Goal: Task Accomplishment & Management: Manage account settings

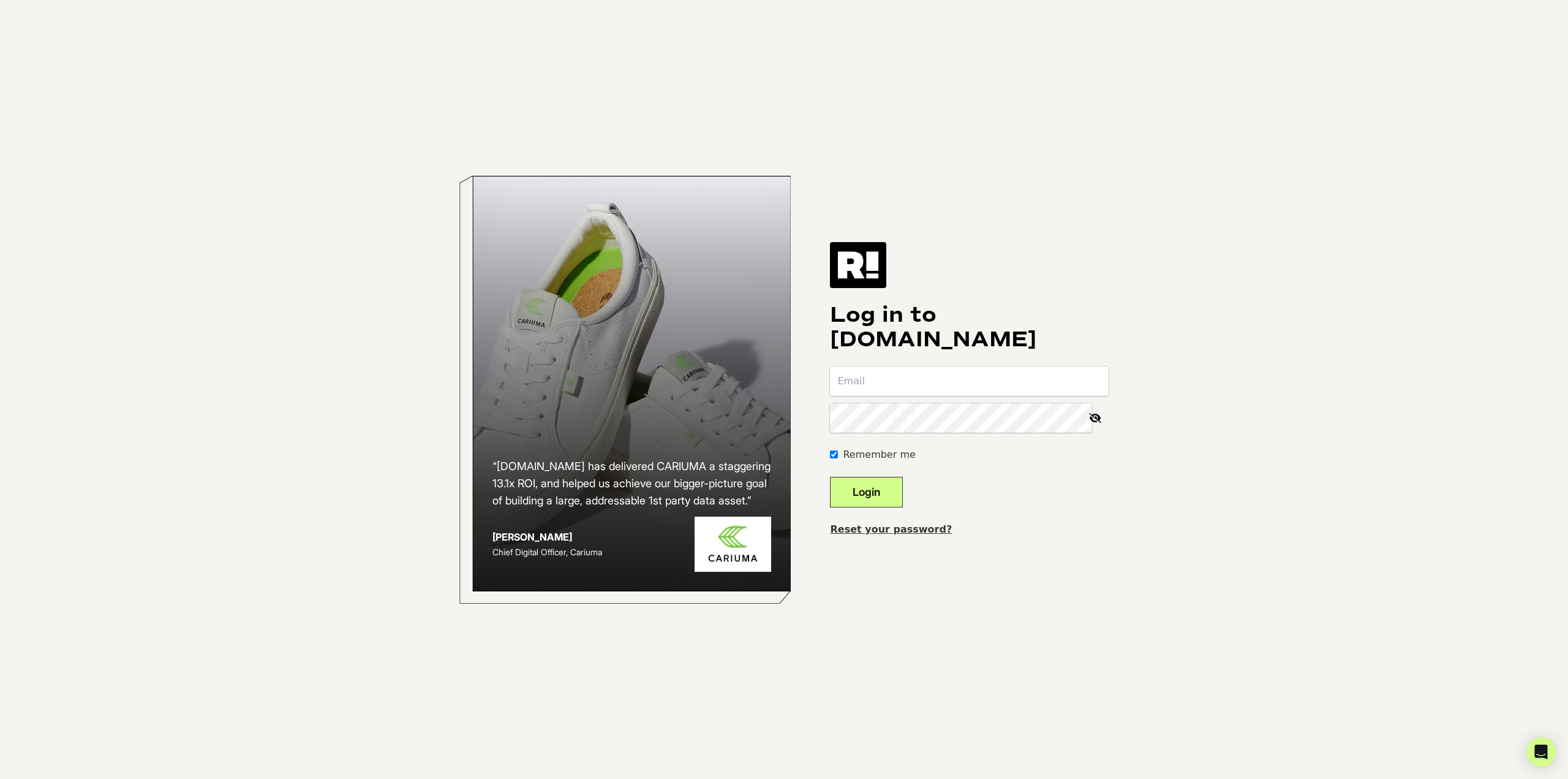
type input "[PERSON_NAME][EMAIL_ADDRESS][DOMAIN_NAME]"
click at [898, 495] on button "Login" at bounding box center [866, 492] width 73 height 31
click at [891, 496] on button "Login" at bounding box center [866, 492] width 73 height 31
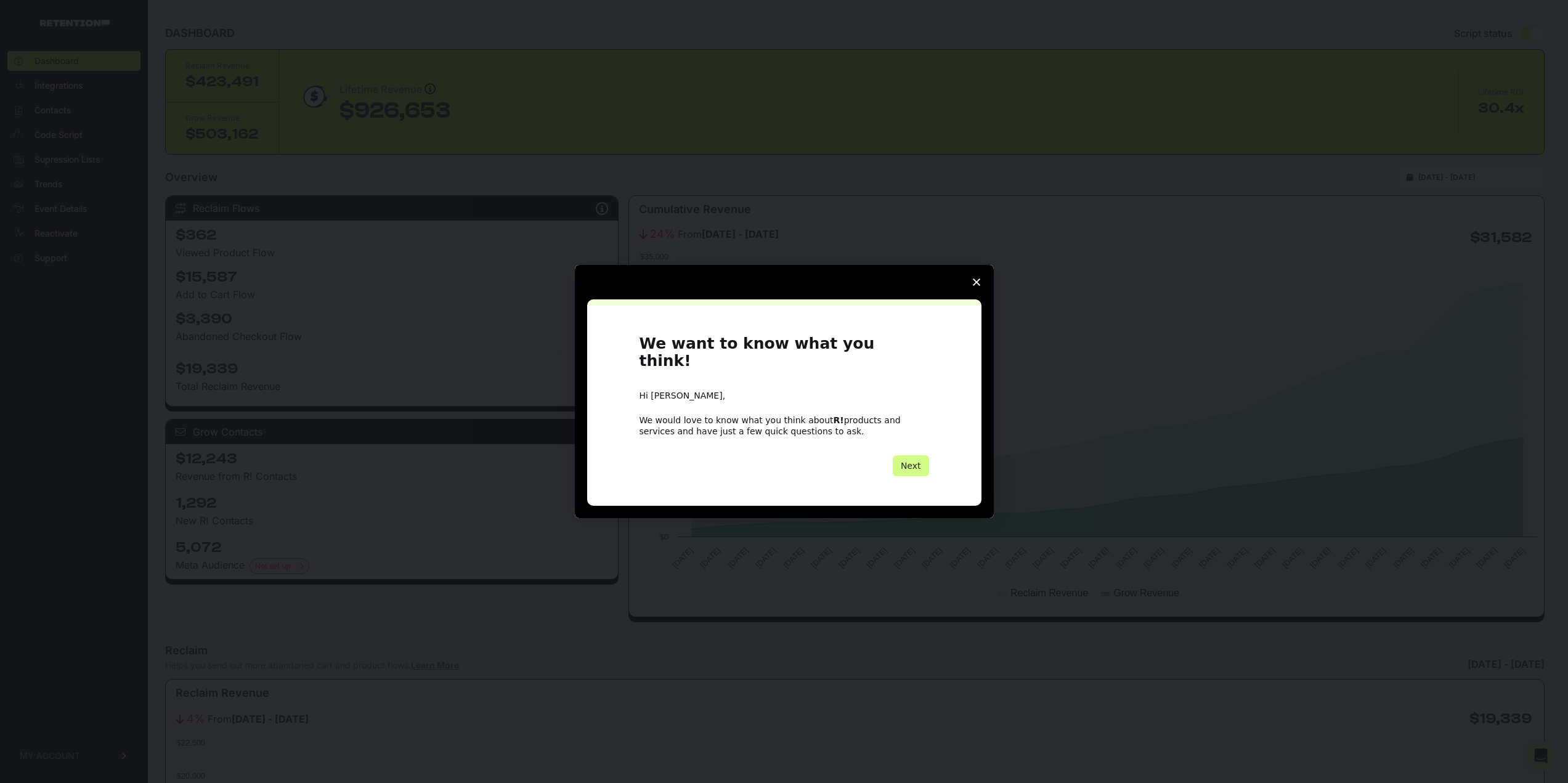
click at [979, 284] on span "Close survey" at bounding box center [976, 282] width 35 height 35
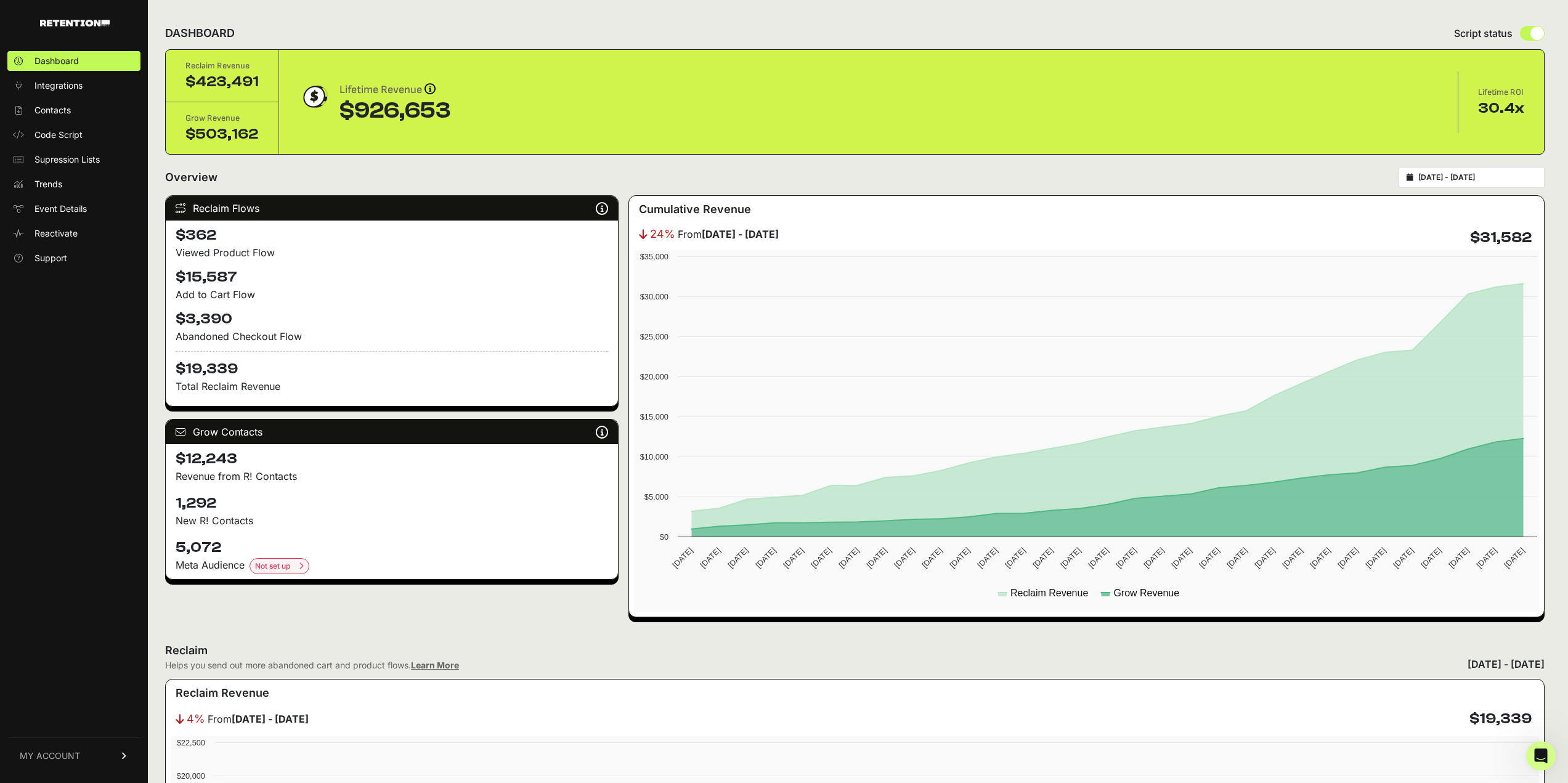
click at [89, 746] on link "MY ACCOUNT" at bounding box center [74, 756] width 133 height 38
click at [86, 712] on link "Billing" at bounding box center [74, 715] width 133 height 20
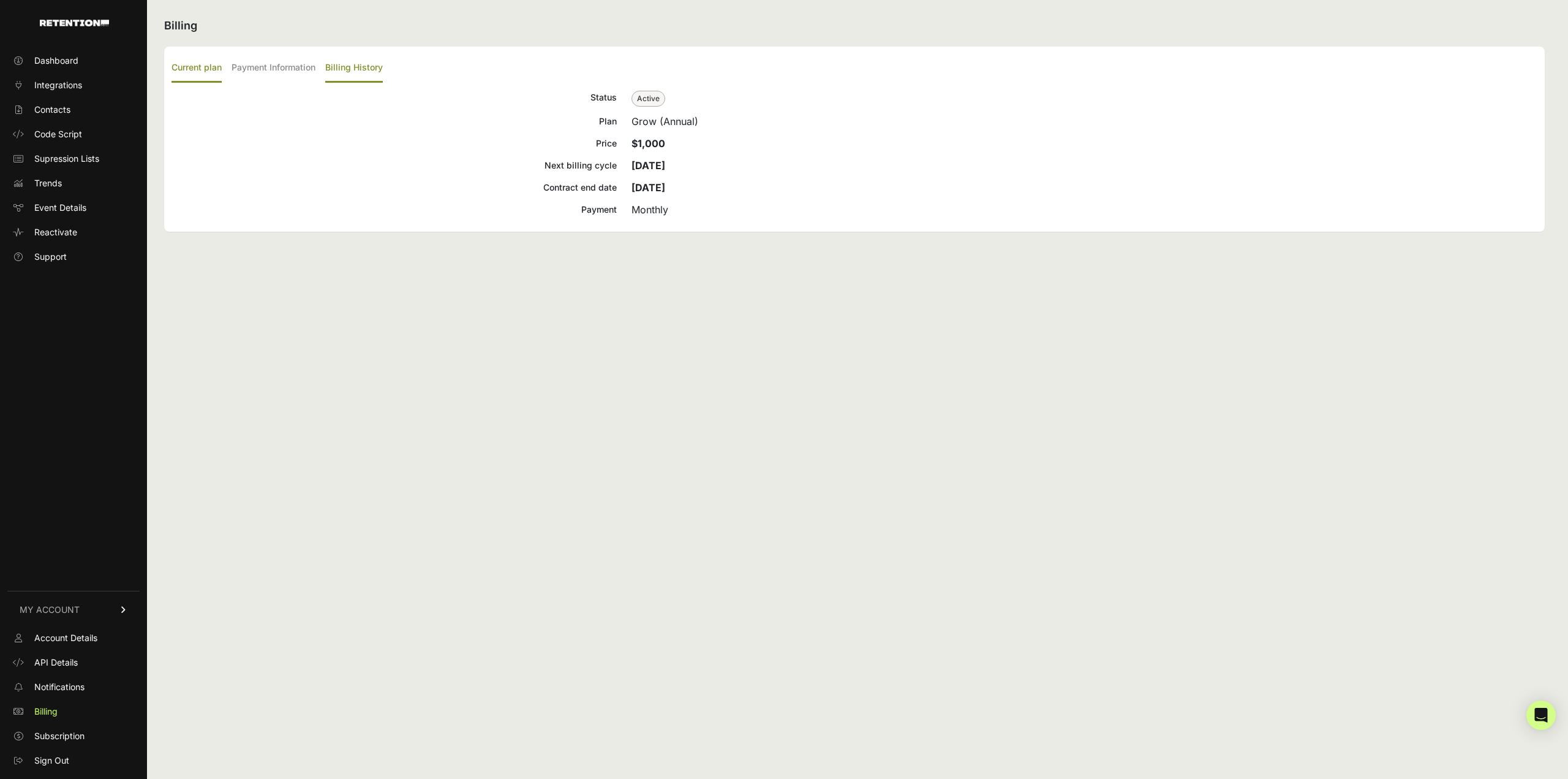
click at [347, 70] on label "Billing History" at bounding box center [354, 68] width 58 height 29
click at [0, 0] on input "Billing History" at bounding box center [0, 0] width 0 height 0
